Goal: Book appointment/travel/reservation

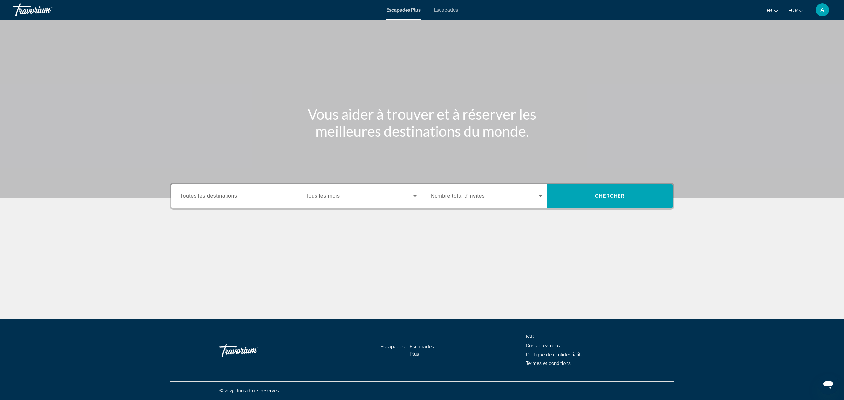
click at [215, 196] on span "Toutes les destinations" at bounding box center [208, 196] width 57 height 6
click at [215, 196] on input "Destination Toutes les destinations" at bounding box center [235, 197] width 111 height 8
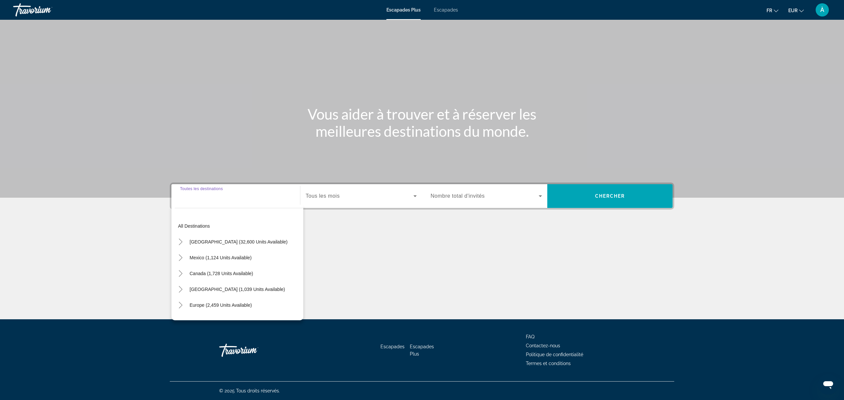
click at [215, 196] on input "Destination Toutes les destinations" at bounding box center [235, 197] width 111 height 8
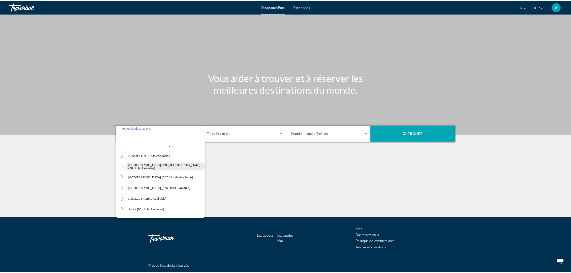
scroll to position [107, 0]
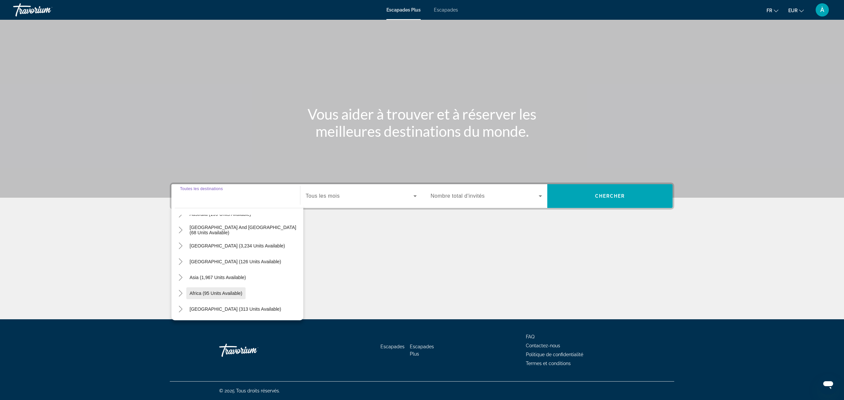
click at [214, 291] on span "Africa (95 units available)" at bounding box center [216, 293] width 53 height 5
type input "**********"
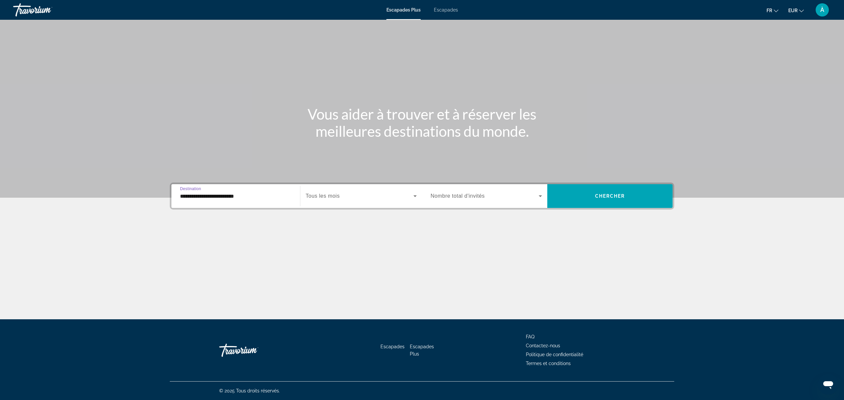
click at [350, 197] on span "Widget de recherche" at bounding box center [360, 196] width 108 height 8
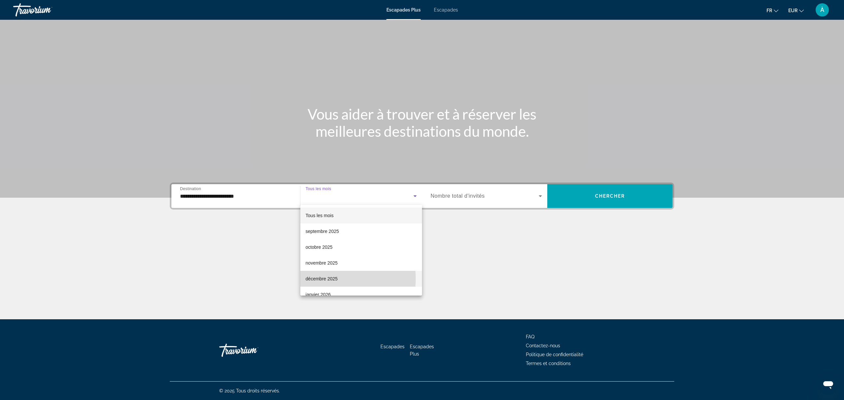
click at [321, 279] on font "décembre 2025" at bounding box center [322, 278] width 32 height 5
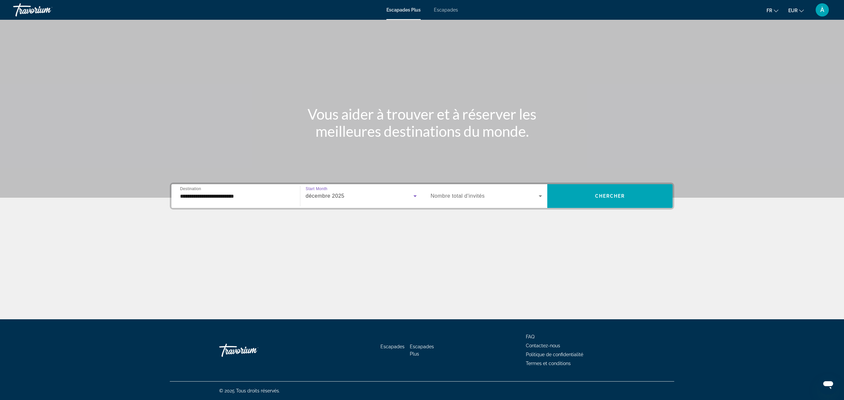
click at [499, 198] on span "Widget de recherche" at bounding box center [485, 196] width 108 height 8
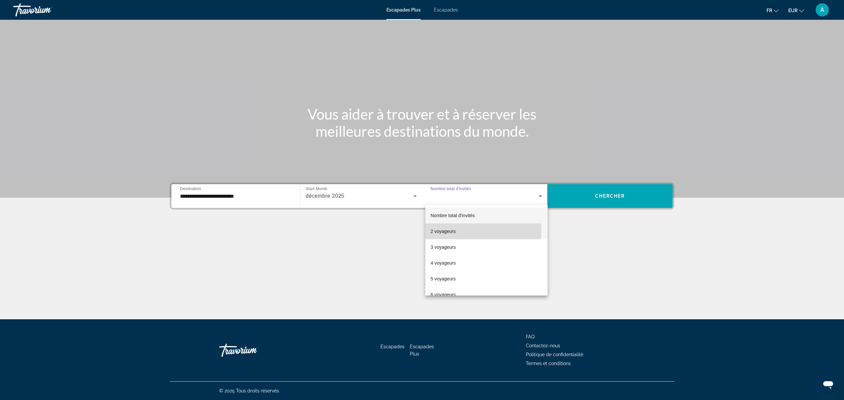
click at [445, 231] on font "2 voyageurs" at bounding box center [443, 231] width 25 height 5
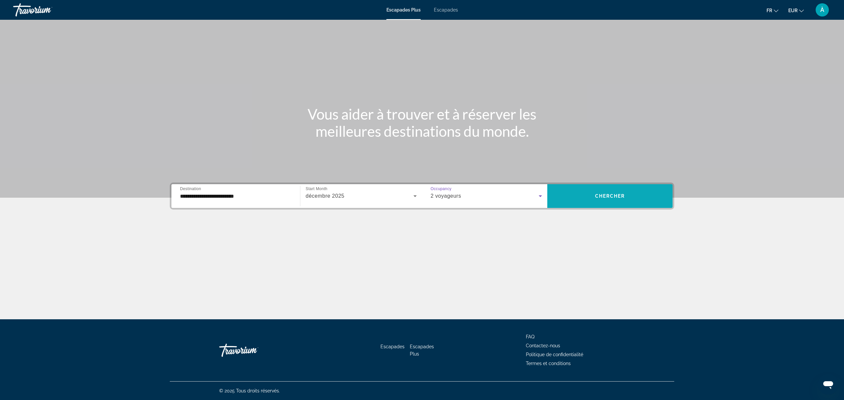
click at [614, 194] on span "Chercher" at bounding box center [610, 196] width 30 height 5
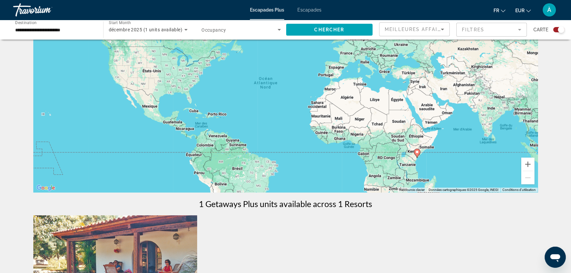
scroll to position [60, 0]
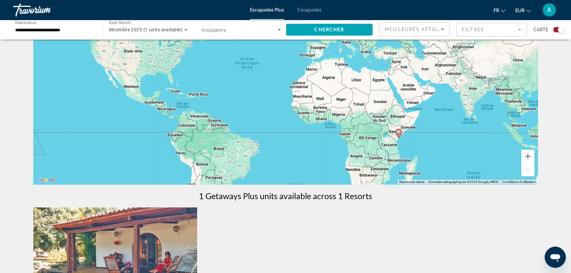
drag, startPoint x: 445, startPoint y: 154, endPoint x: 425, endPoint y: 144, distance: 21.7
click at [425, 144] on div "Pour activer le glissement avec le clavier, appuyez sur Alt+Entrée. Une fois ce…" at bounding box center [285, 85] width 505 height 198
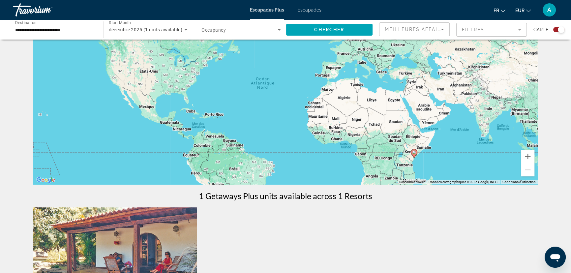
drag, startPoint x: 277, startPoint y: 121, endPoint x: 247, endPoint y: 131, distance: 31.9
click at [292, 139] on div "Pour activer le glissement avec le clavier, appuyez sur Alt+Entrée. Une fois ce…" at bounding box center [285, 85] width 505 height 198
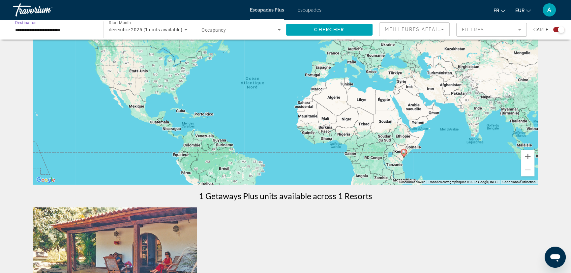
click at [59, 30] on input "**********" at bounding box center [54, 30] width 79 height 8
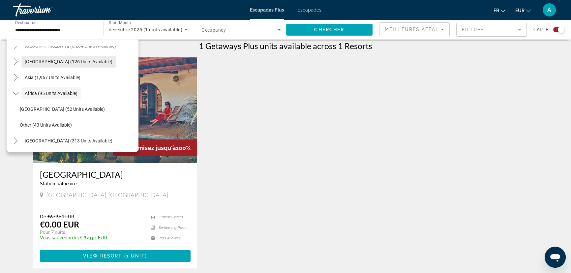
scroll to position [18, 0]
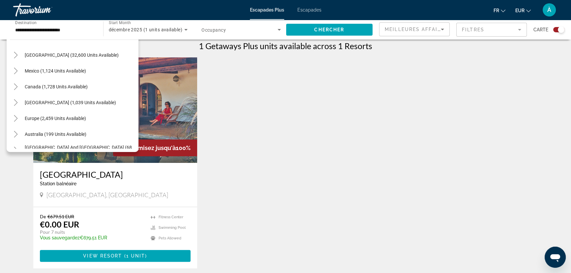
click at [225, 99] on div "Économisez jusqu'à 100% Mwembe Resort Station balnéaire - Ceci est une station …" at bounding box center [285, 169] width 511 height 224
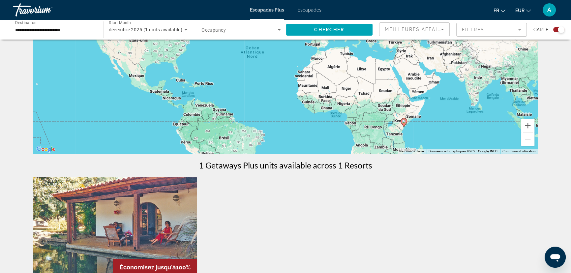
scroll to position [90, 0]
click at [42, 31] on input "**********" at bounding box center [54, 30] width 79 height 8
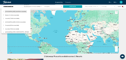
scroll to position [30, 0]
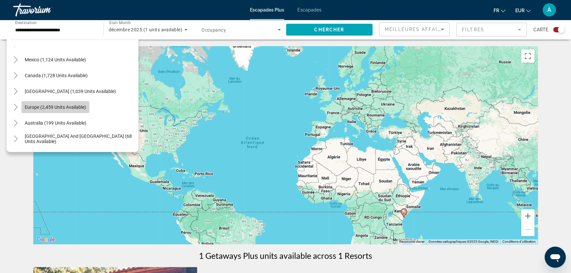
click at [53, 106] on span "Europe (2,459 units available)" at bounding box center [55, 107] width 61 height 5
type input "**********"
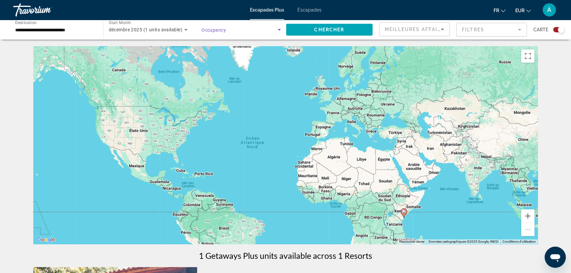
click at [270, 28] on span "Search widget" at bounding box center [240, 30] width 76 height 8
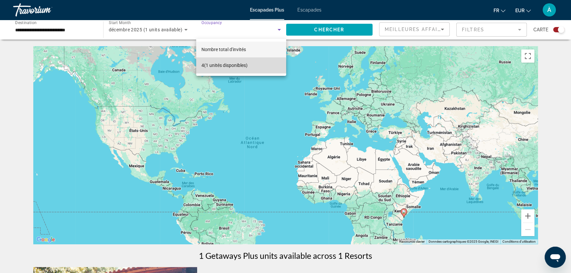
click at [217, 66] on font "(1 unités disponibles)" at bounding box center [226, 65] width 44 height 5
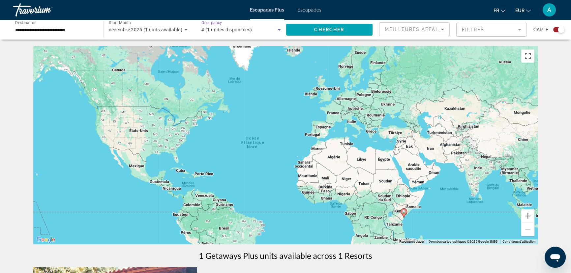
click at [241, 29] on span "4 (1 unités disponibles)" at bounding box center [227, 29] width 51 height 5
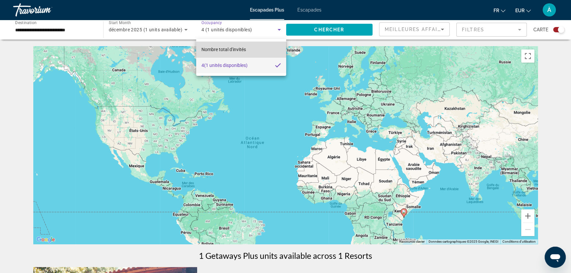
click at [238, 47] on font "Nombre total d'invités" at bounding box center [224, 49] width 45 height 5
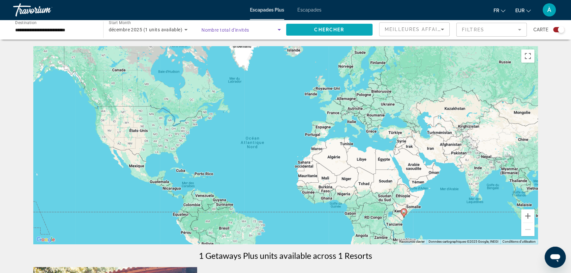
click at [330, 30] on span "Chercher" at bounding box center [329, 29] width 30 height 5
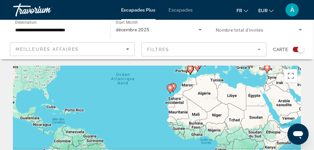
drag, startPoint x: 177, startPoint y: 124, endPoint x: 175, endPoint y: 64, distance: 60.4
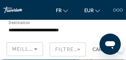
scroll to position [33, 0]
drag, startPoint x: 68, startPoint y: 45, endPoint x: 77, endPoint y: 16, distance: 30.9
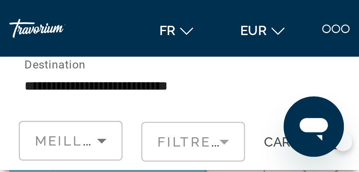
scroll to position [66, 0]
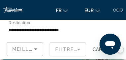
drag, startPoint x: 94, startPoint y: 59, endPoint x: 92, endPoint y: 56, distance: 4.0
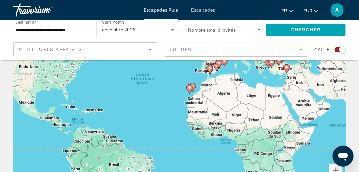
drag, startPoint x: 168, startPoint y: 81, endPoint x: 169, endPoint y: 118, distance: 37.3
click at [167, 124] on div "Pour activer le glissement avec le clavier, appuyez sur Alt+Entrée. Une fois ce…" at bounding box center [179, 99] width 332 height 198
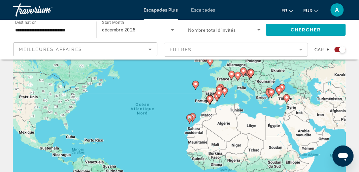
scroll to position [47, 0]
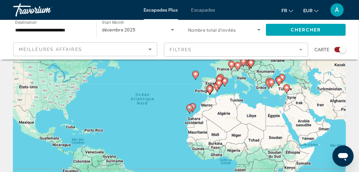
click at [181, 104] on div "Pour activer le glissement avec le clavier, appuyez sur Alt+Entrée. Une fois ce…" at bounding box center [179, 118] width 332 height 198
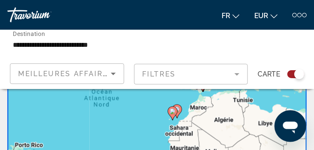
scroll to position [47, 0]
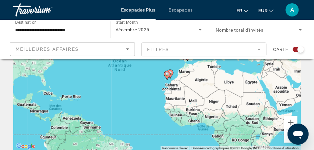
click at [171, 74] on image "Contenu principal" at bounding box center [170, 73] width 4 height 4
type input "**********"
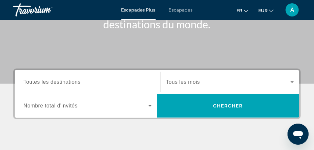
scroll to position [82, 0]
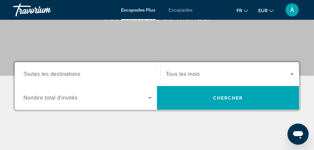
click at [70, 72] on span "Toutes les destinations" at bounding box center [51, 74] width 57 height 6
click at [70, 72] on input "Destination Toutes les destinations" at bounding box center [87, 75] width 128 height 8
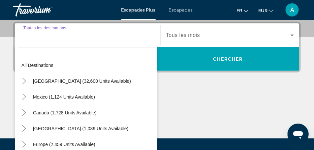
scroll to position [122, 0]
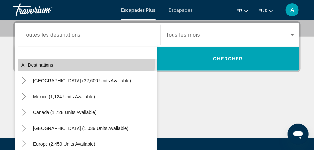
click at [59, 62] on span "Widget de recherche" at bounding box center [87, 65] width 139 height 16
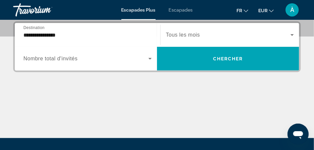
click at [59, 34] on input "**********" at bounding box center [87, 35] width 128 height 8
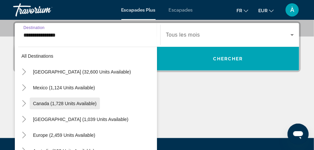
scroll to position [16, 0]
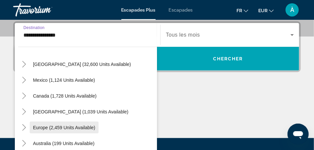
click at [53, 128] on span "Europe (2,459 units available)" at bounding box center [64, 127] width 62 height 5
type input "**********"
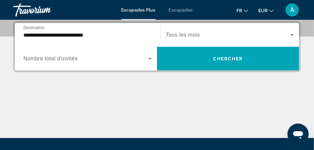
click at [180, 34] on span "Tous les mois" at bounding box center [183, 35] width 34 height 6
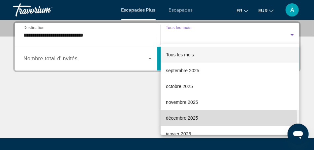
click at [180, 120] on font "décembre 2025" at bounding box center [182, 117] width 32 height 5
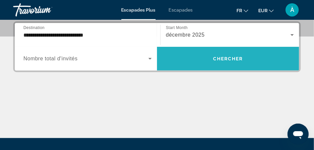
click at [225, 57] on span "Chercher" at bounding box center [228, 58] width 30 height 5
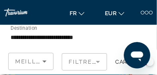
scroll to position [11, 0]
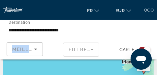
drag, startPoint x: 107, startPoint y: 51, endPoint x: 107, endPoint y: 36, distance: 15.5
click at [107, 36] on div "**********" at bounding box center [78, 40] width 157 height 40
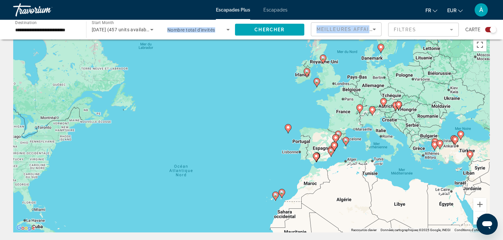
click at [288, 130] on icon "Contenu principal" at bounding box center [288, 129] width 6 height 9
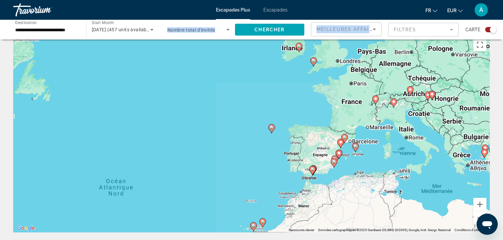
click at [288, 130] on div "Pour activer le glissement avec le clavier, appuyez sur Alt+Entrée. Une fois ce…" at bounding box center [251, 134] width 476 height 198
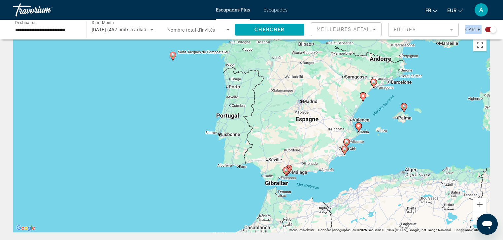
drag, startPoint x: 249, startPoint y: 161, endPoint x: 199, endPoint y: 79, distance: 96.3
click at [198, 77] on div "Pour activer le glissement avec le clavier, appuyez sur Alt+Entrée. Une fois ce…" at bounding box center [251, 134] width 476 height 198
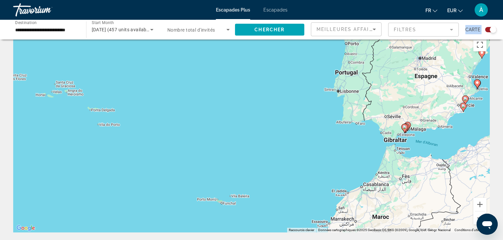
drag, startPoint x: 194, startPoint y: 165, endPoint x: 312, endPoint y: 128, distance: 124.0
click at [312, 128] on div "Pour activer le glissement avec le clavier, appuyez sur Alt+Entrée. Une fois ce…" at bounding box center [251, 134] width 476 height 198
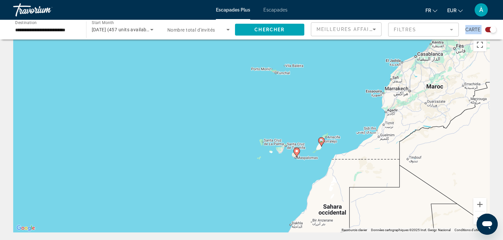
drag, startPoint x: 282, startPoint y: 140, endPoint x: 331, endPoint y: 36, distance: 114.8
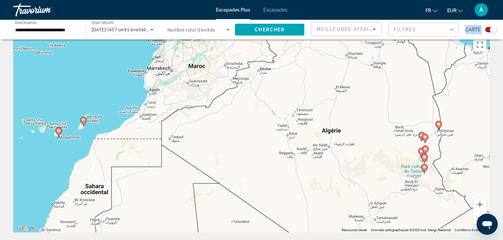
drag, startPoint x: 360, startPoint y: 137, endPoint x: 120, endPoint y: 115, distance: 241.1
click at [120, 115] on div "Pour activer le glissement avec le clavier, appuyez sur Alt+Entrée. Une fois ce…" at bounding box center [251, 134] width 476 height 198
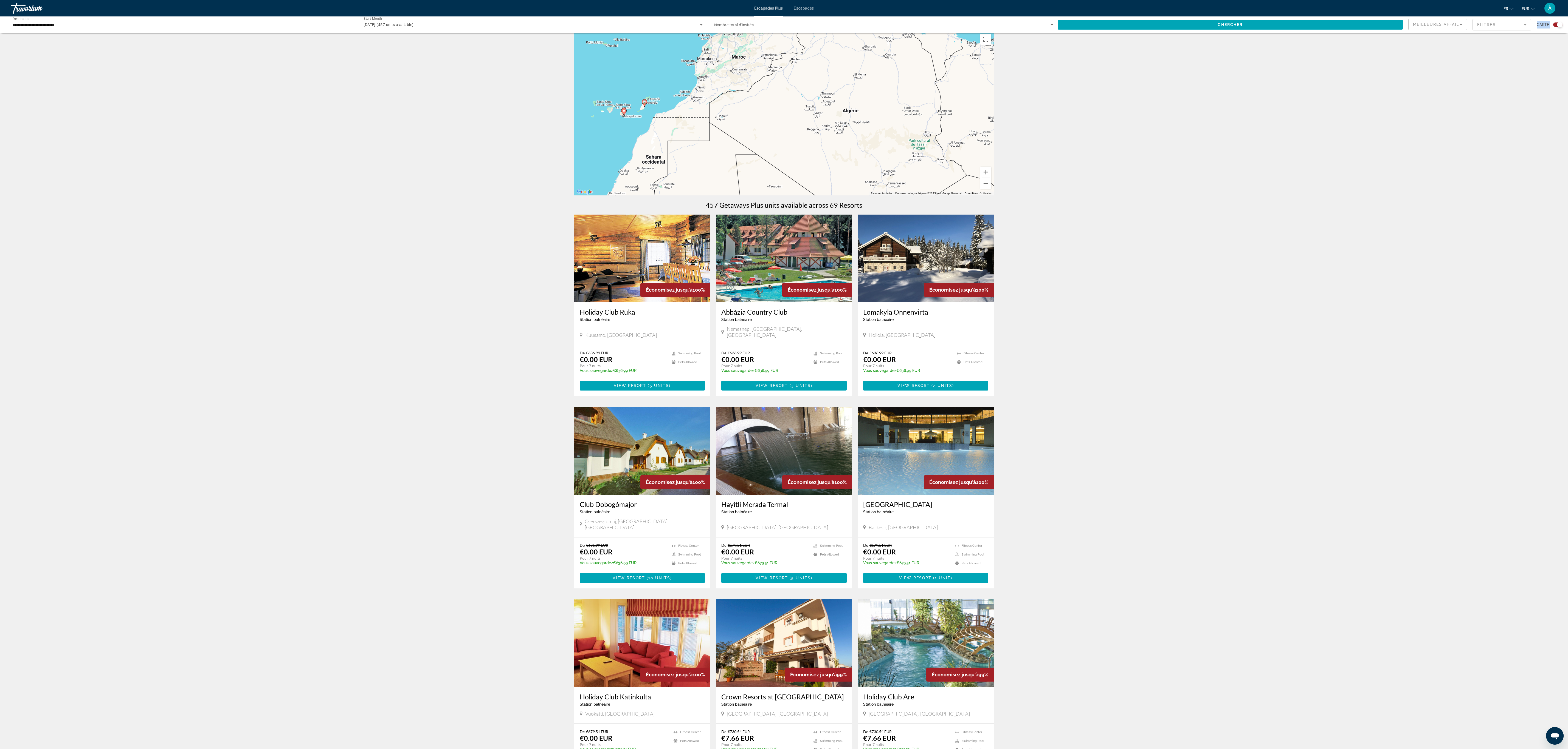
scroll to position [0, 0]
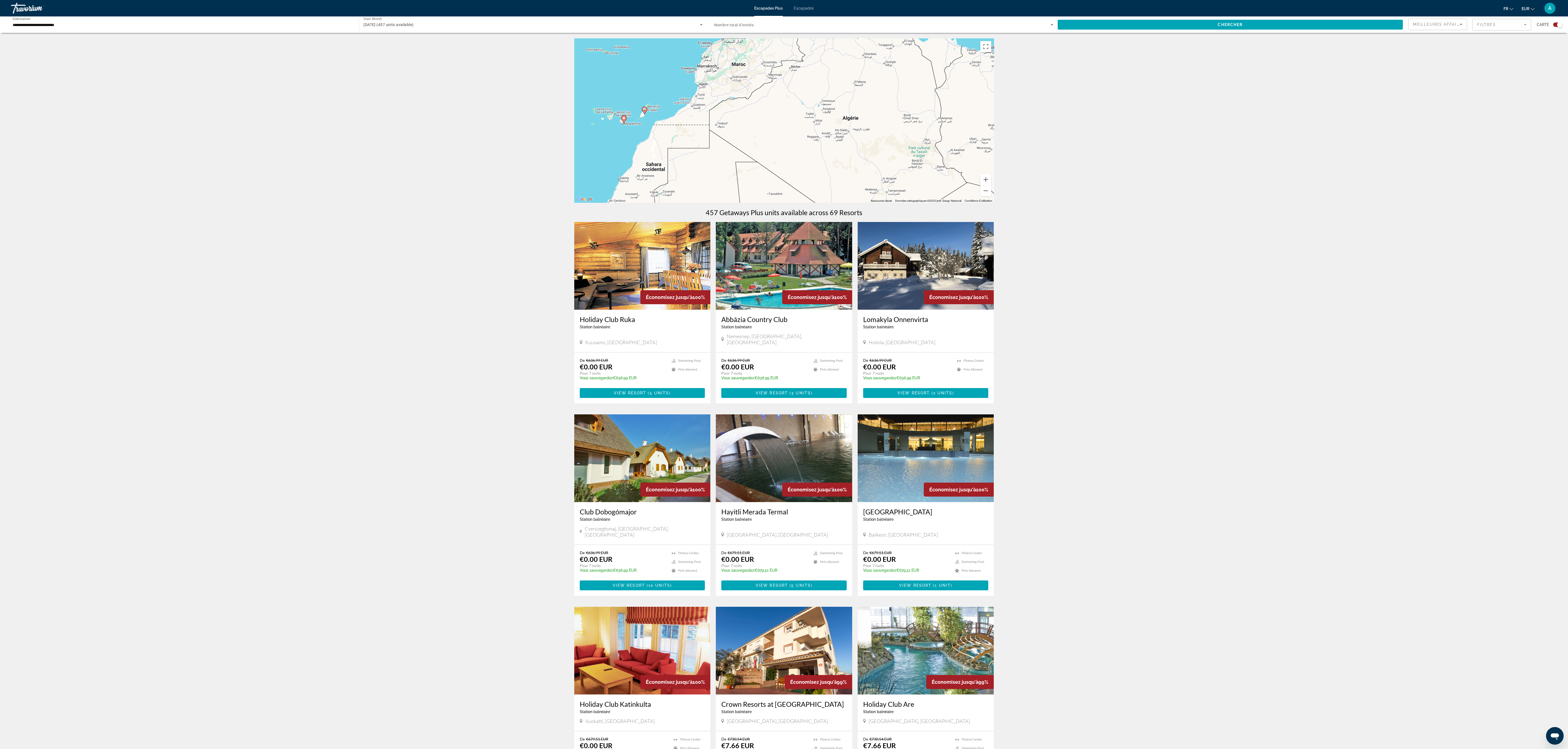
click at [263, 125] on div "← Déplacement vers la gauche → Déplacement vers la droite ↑ Déplacement vers le…" at bounding box center [784, 515] width 1568 height 953
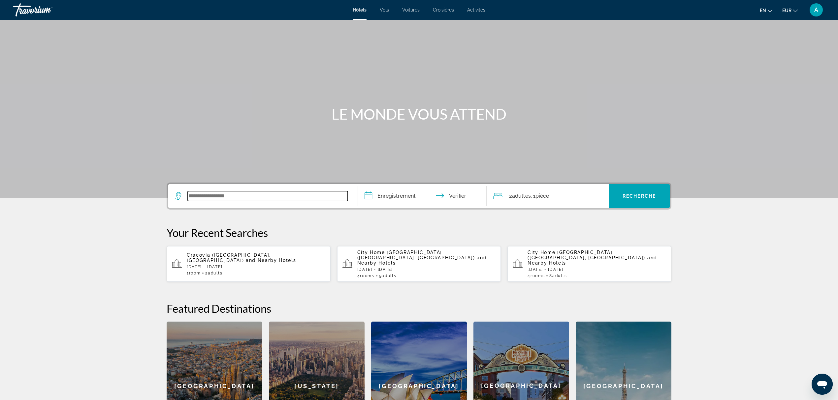
click at [237, 194] on input "Widget de recherche" at bounding box center [268, 196] width 160 height 10
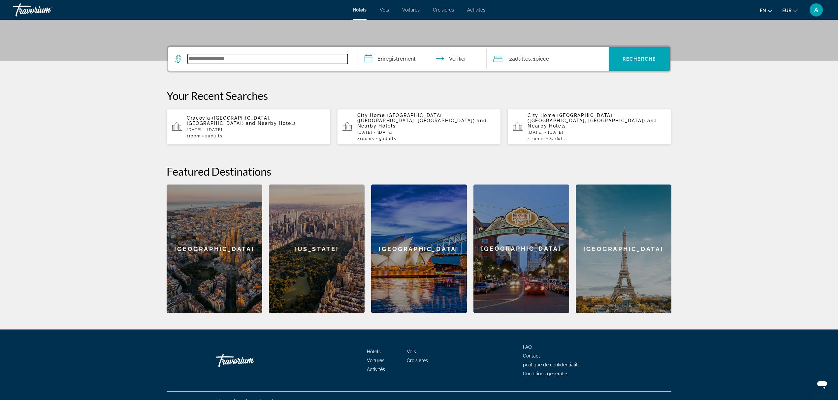
scroll to position [141, 0]
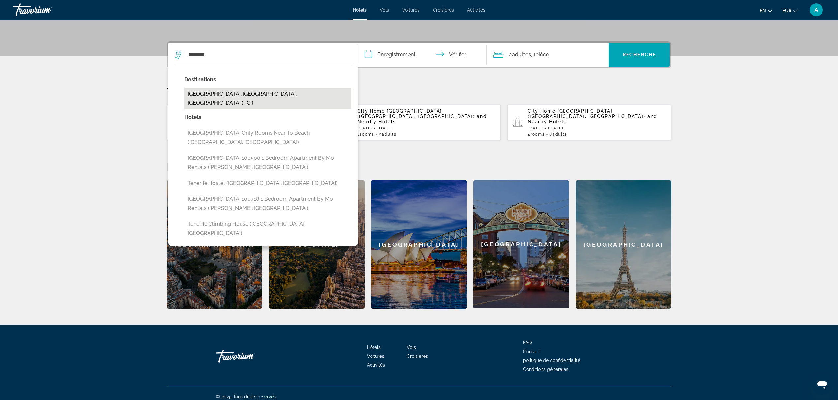
click at [242, 94] on button "[GEOGRAPHIC_DATA], [GEOGRAPHIC_DATA], [GEOGRAPHIC_DATA] (TCI)" at bounding box center [267, 99] width 167 height 22
type input "**********"
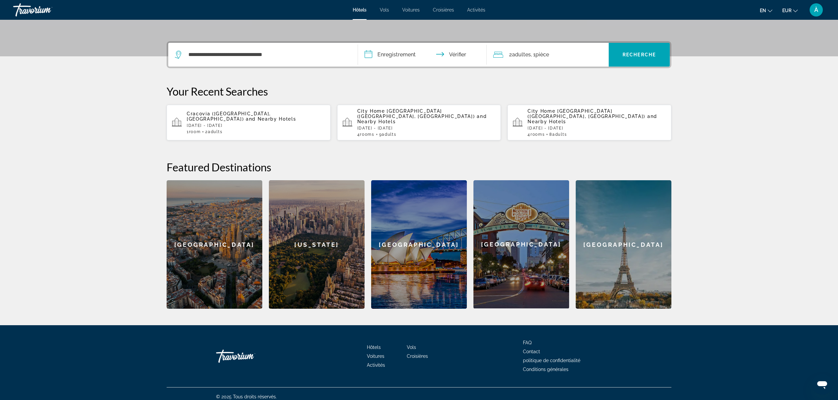
click at [414, 54] on input "**********" at bounding box center [423, 56] width 131 height 26
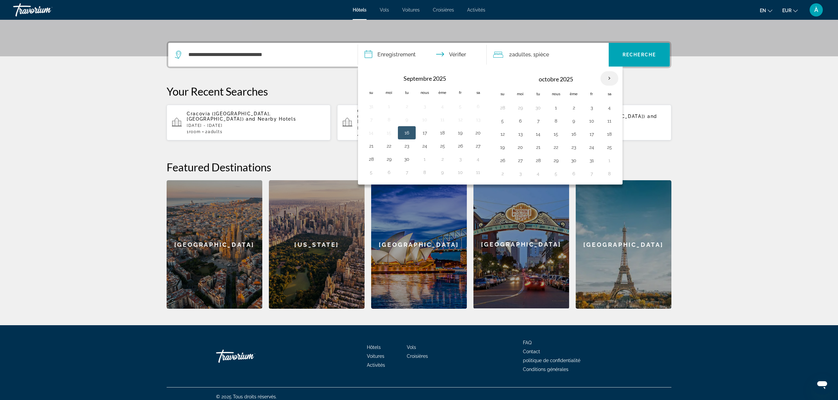
click at [614, 78] on th "Mois prochain" at bounding box center [609, 78] width 18 height 15
click at [610, 78] on th "Mois prochain" at bounding box center [609, 78] width 18 height 15
click at [611, 76] on th "Mois prochain" at bounding box center [609, 78] width 18 height 15
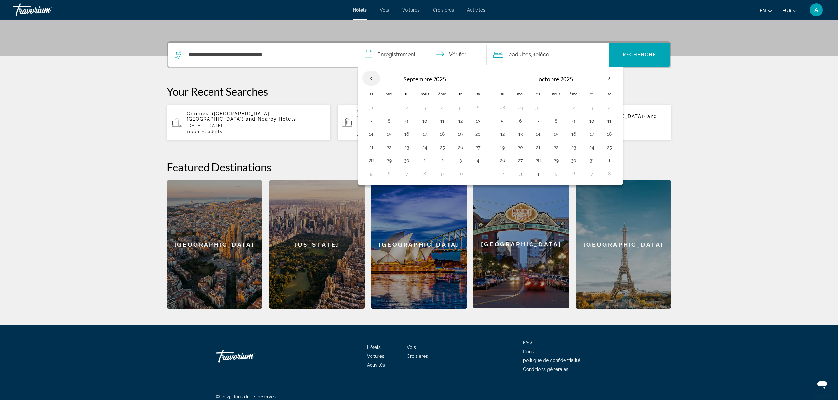
click at [372, 78] on th "Previous month" at bounding box center [371, 78] width 18 height 15
click at [461, 50] on input "**********" at bounding box center [423, 56] width 131 height 26
click at [505, 51] on div "2 adultes Adulte , 1 pièce chambres" at bounding box center [550, 54] width 115 height 9
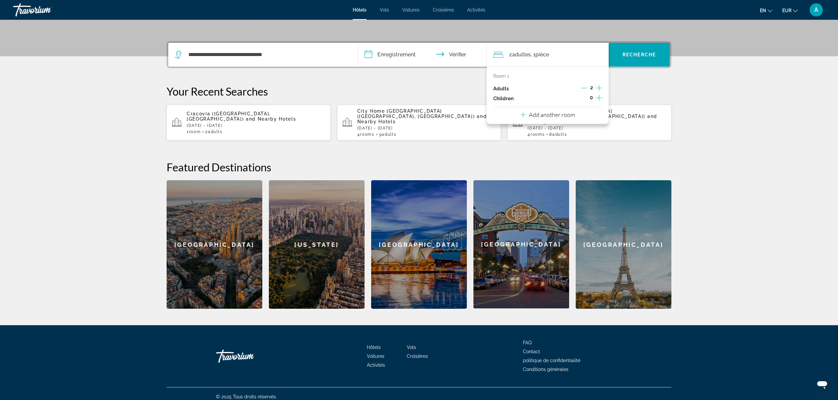
click at [458, 90] on p "Your Recent Searches" at bounding box center [419, 91] width 505 height 13
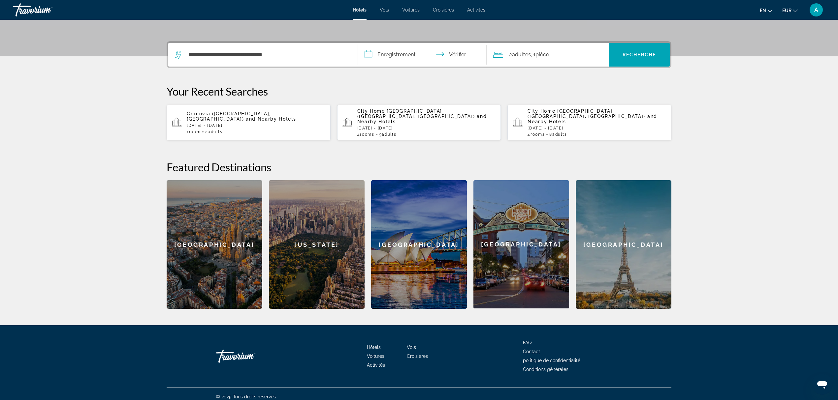
click at [404, 52] on input "**********" at bounding box center [423, 56] width 131 height 26
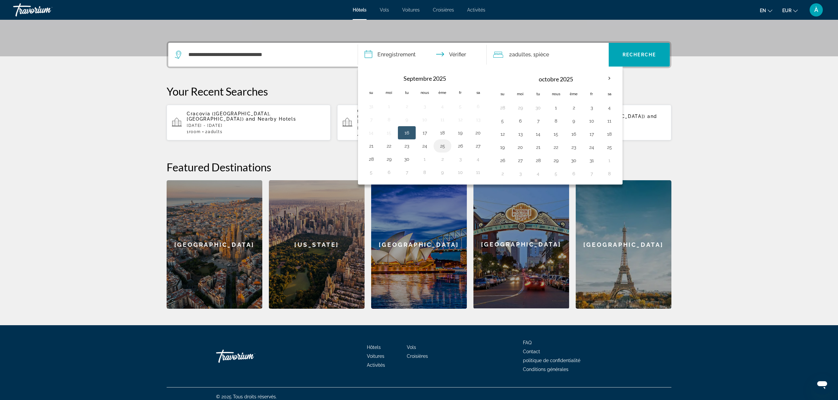
click at [442, 145] on button "25" at bounding box center [442, 145] width 11 height 9
click at [612, 78] on th "Mois prochain" at bounding box center [609, 78] width 18 height 15
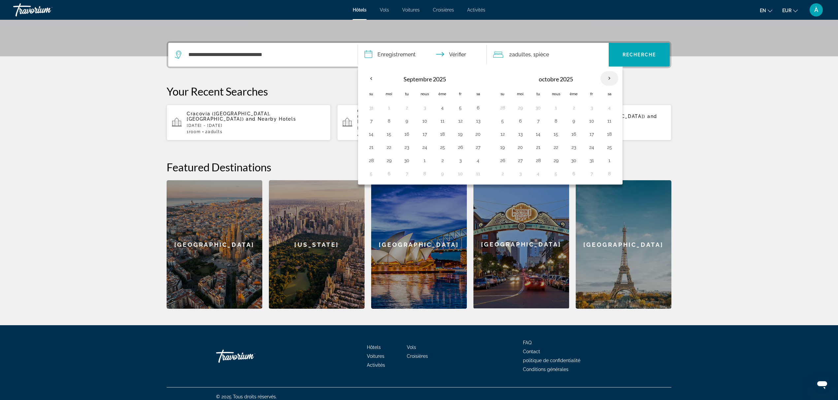
click at [612, 78] on th "Mois prochain" at bounding box center [609, 78] width 18 height 15
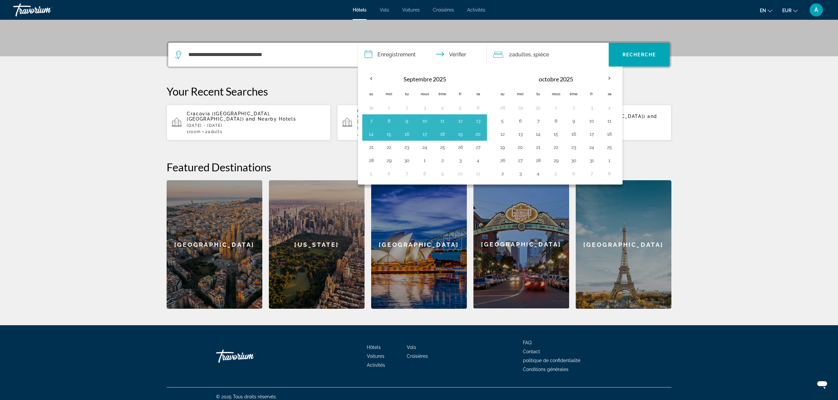
click at [135, 168] on section "**********" at bounding box center [419, 84] width 838 height 451
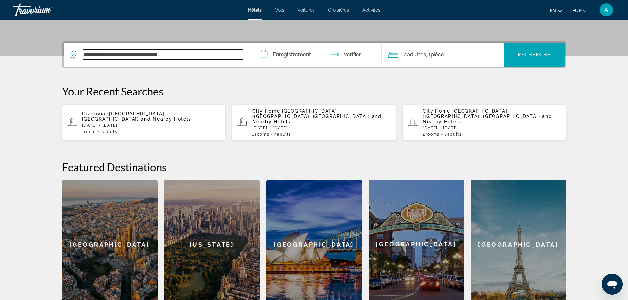
click at [132, 55] on input "**********" at bounding box center [163, 55] width 160 height 10
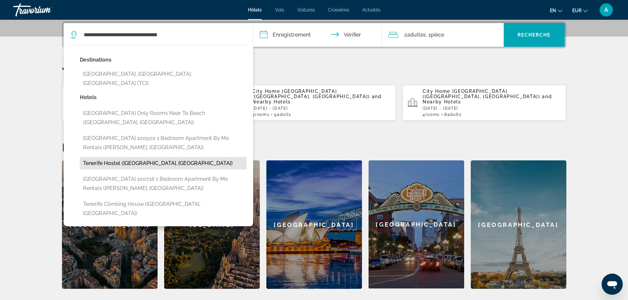
click at [166, 157] on button "Tenerife Hostel ([GEOGRAPHIC_DATA], [GEOGRAPHIC_DATA])" at bounding box center [163, 163] width 167 height 13
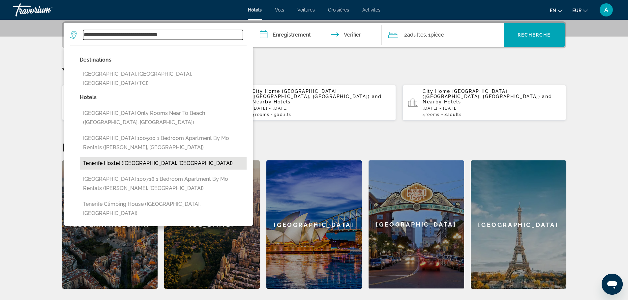
type input "**********"
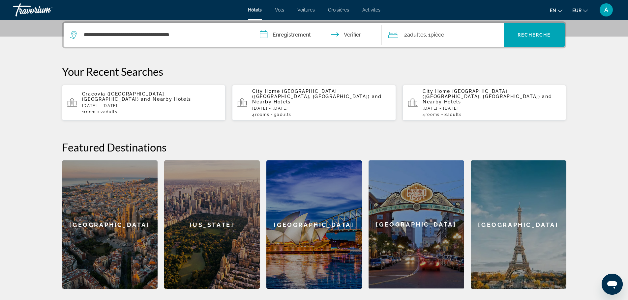
click at [299, 38] on input "**********" at bounding box center [318, 36] width 131 height 26
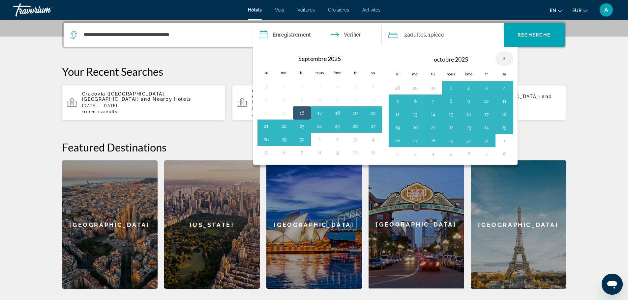
click at [503, 59] on th "Mois prochain" at bounding box center [505, 58] width 18 height 15
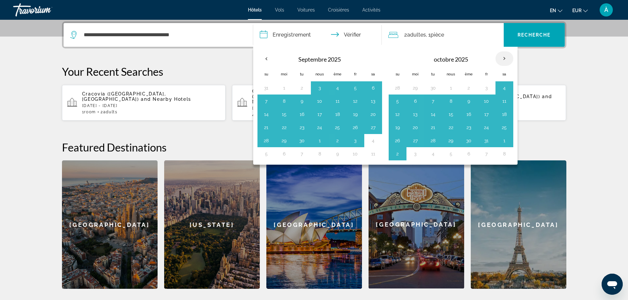
click at [503, 59] on th "Mois prochain" at bounding box center [505, 58] width 18 height 15
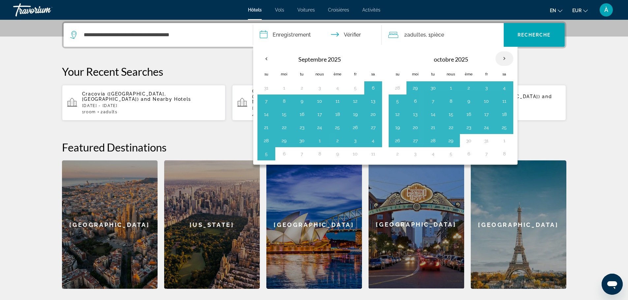
click at [503, 59] on th "Mois prochain" at bounding box center [505, 58] width 18 height 15
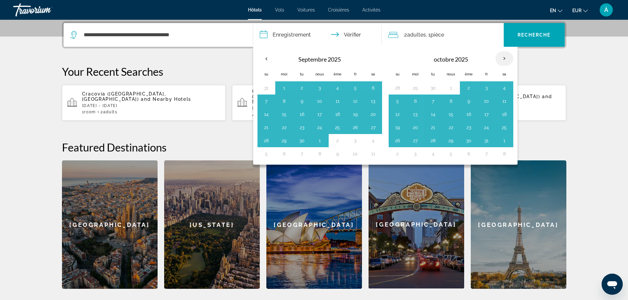
click at [503, 59] on th "Mois prochain" at bounding box center [505, 58] width 18 height 15
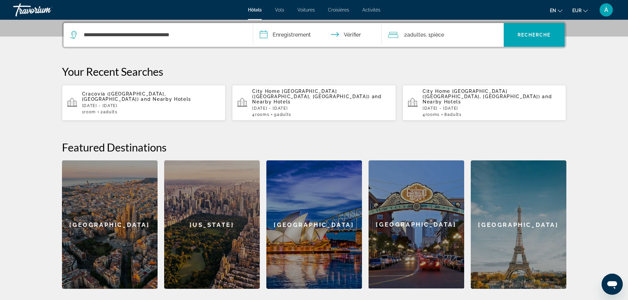
click at [347, 35] on input "**********" at bounding box center [318, 36] width 131 height 26
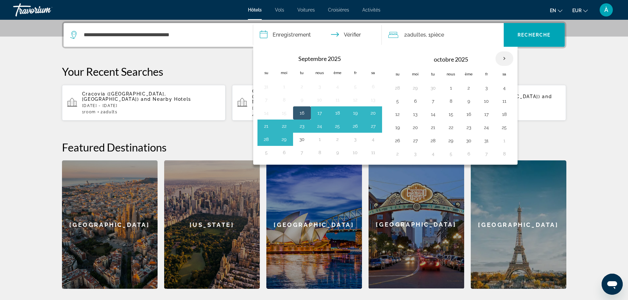
click at [504, 59] on th "Mois prochain" at bounding box center [505, 58] width 18 height 15
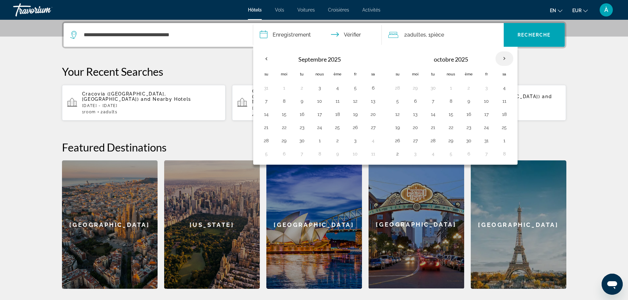
click at [504, 59] on th "Mois prochain" at bounding box center [505, 58] width 18 height 15
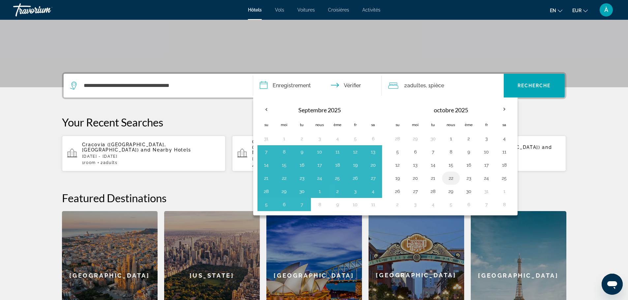
scroll to position [110, 0]
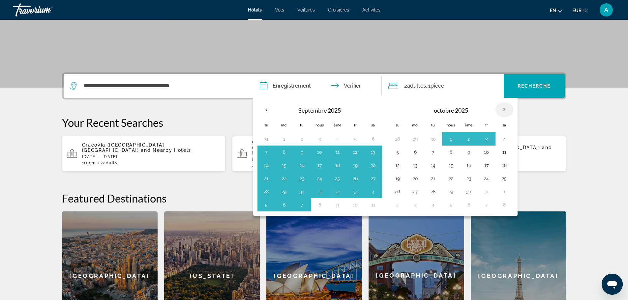
click at [506, 110] on th "Mois prochain" at bounding box center [505, 110] width 18 height 15
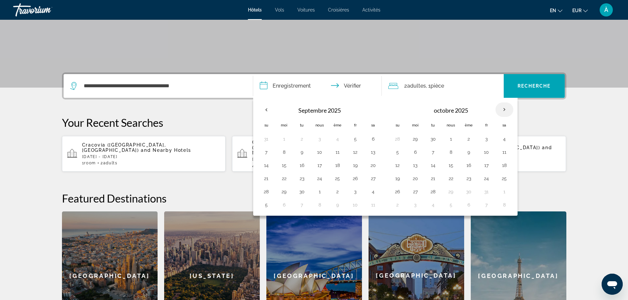
click at [506, 110] on th "Mois prochain" at bounding box center [505, 110] width 18 height 15
drag, startPoint x: 28, startPoint y: 128, endPoint x: 37, endPoint y: 120, distance: 12.1
click at [29, 127] on section "**********" at bounding box center [314, 115] width 628 height 451
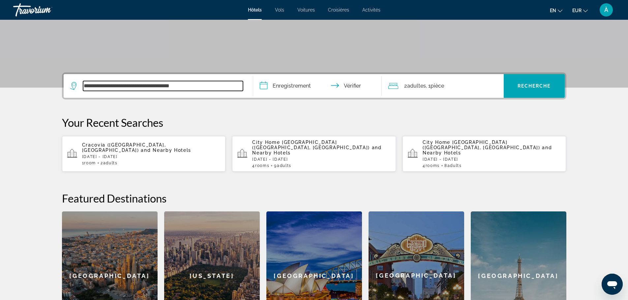
click at [190, 87] on input "**********" at bounding box center [163, 86] width 160 height 10
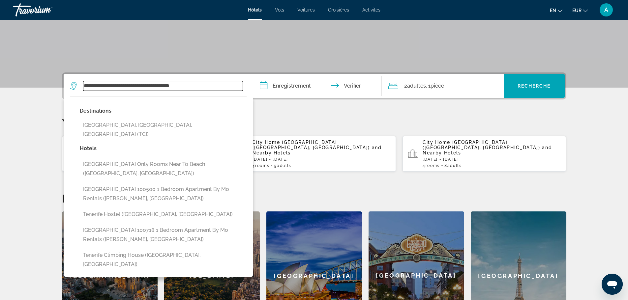
scroll to position [161, 0]
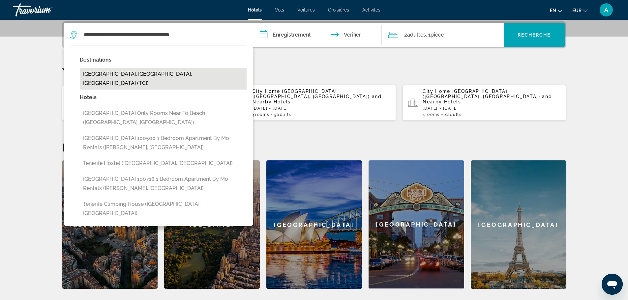
click at [134, 71] on button "[GEOGRAPHIC_DATA], [GEOGRAPHIC_DATA], [GEOGRAPHIC_DATA] (TCI)" at bounding box center [163, 79] width 167 height 22
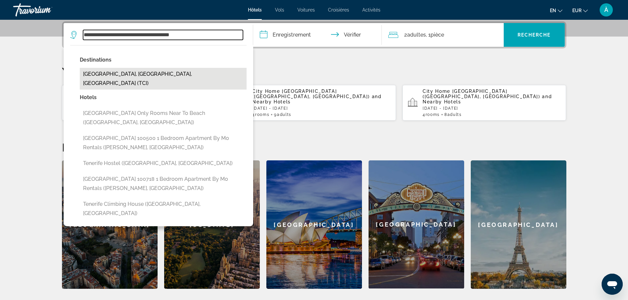
type input "**********"
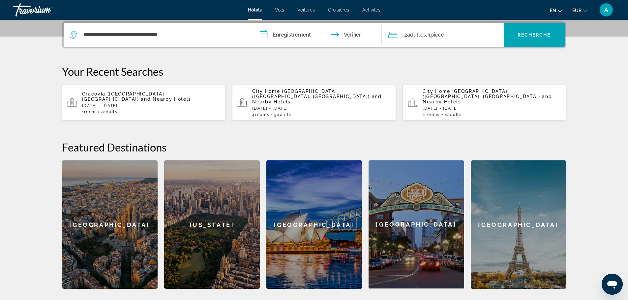
click at [302, 33] on input "**********" at bounding box center [318, 36] width 131 height 26
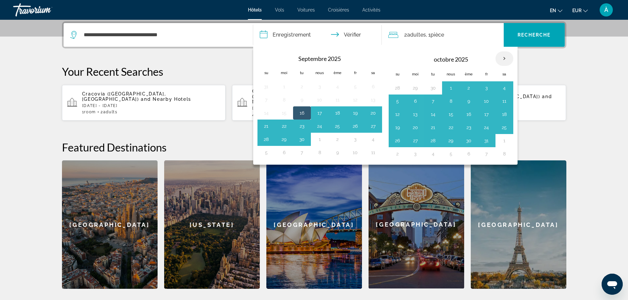
click at [506, 59] on th "Mois prochain" at bounding box center [505, 58] width 18 height 15
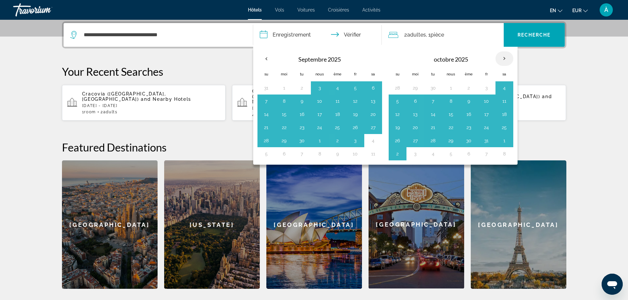
click at [506, 59] on th "Mois prochain" at bounding box center [505, 58] width 18 height 15
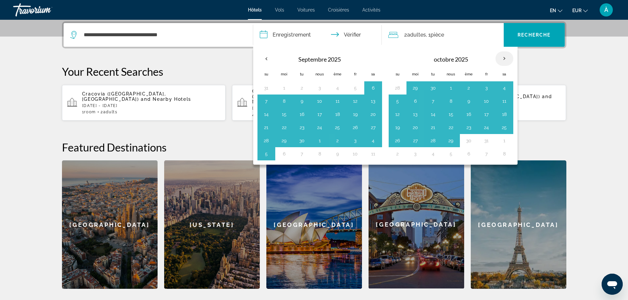
click at [506, 59] on th "Mois prochain" at bounding box center [505, 58] width 18 height 15
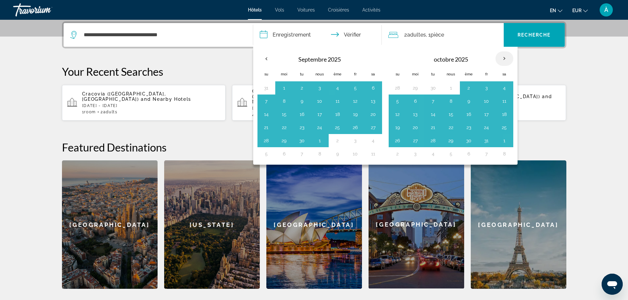
click at [506, 59] on th "Mois prochain" at bounding box center [505, 58] width 18 height 15
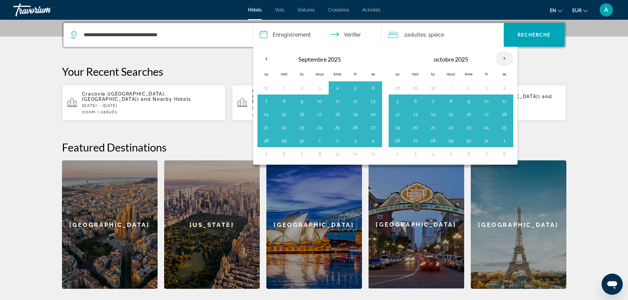
click at [506, 59] on th "Mois prochain" at bounding box center [505, 58] width 18 height 15
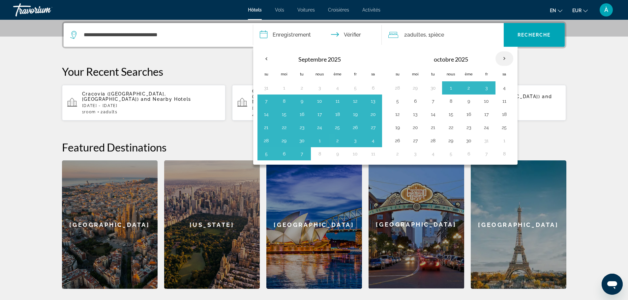
click at [506, 59] on th "Mois prochain" at bounding box center [505, 58] width 18 height 15
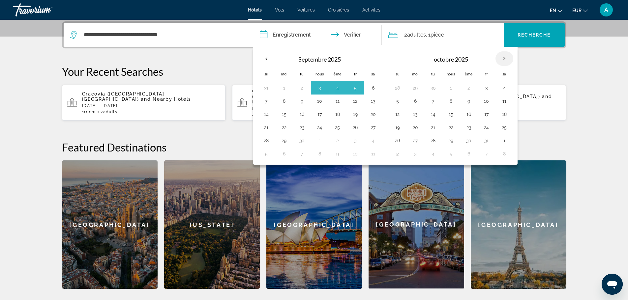
click at [506, 59] on th "Mois prochain" at bounding box center [505, 58] width 18 height 15
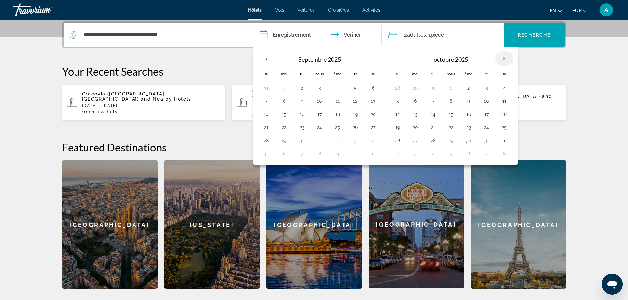
click at [506, 59] on th "Mois prochain" at bounding box center [505, 58] width 18 height 15
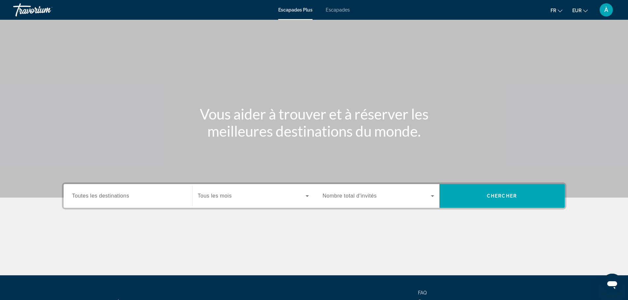
click at [126, 198] on span "Toutes les destinations" at bounding box center [100, 196] width 57 height 6
click at [126, 198] on input "Destination Toutes les destinations" at bounding box center [127, 197] width 111 height 8
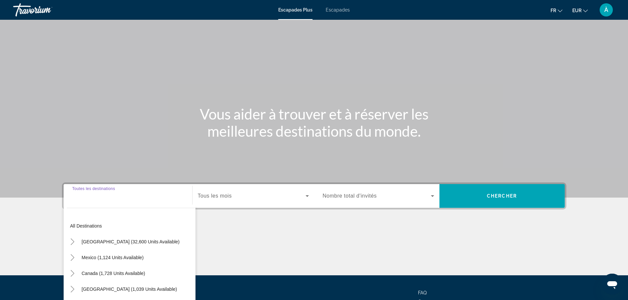
scroll to position [56, 0]
